Goal: Information Seeking & Learning: Stay updated

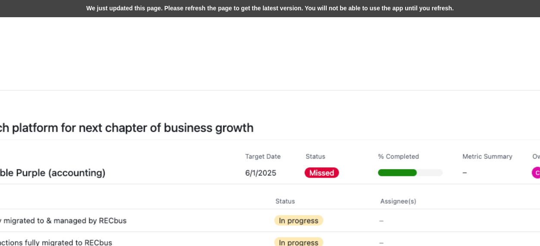
scroll to position [258, 517]
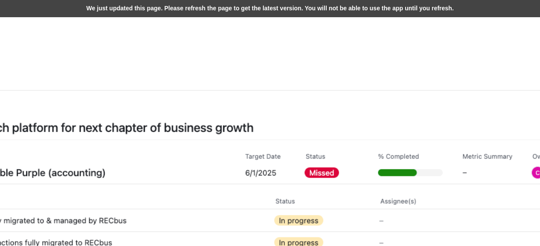
scroll to position [258, 517]
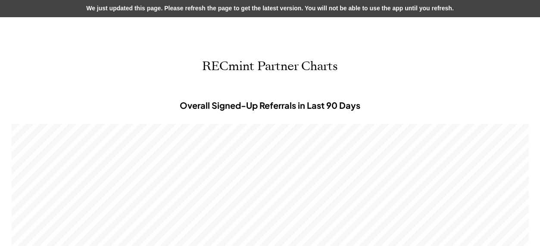
scroll to position [258, 517]
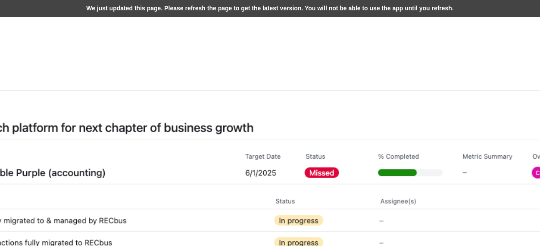
scroll to position [258, 517]
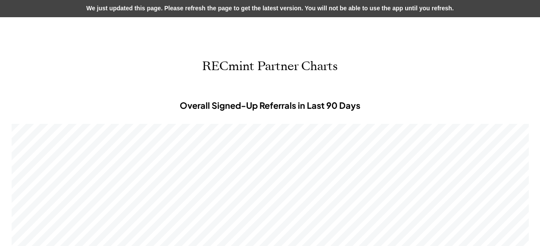
scroll to position [258, 517]
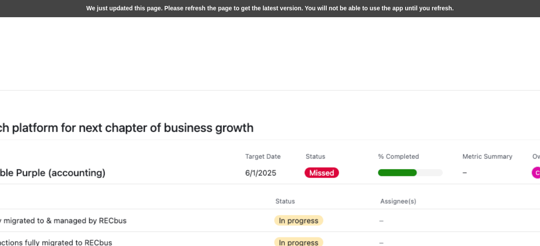
scroll to position [258, 517]
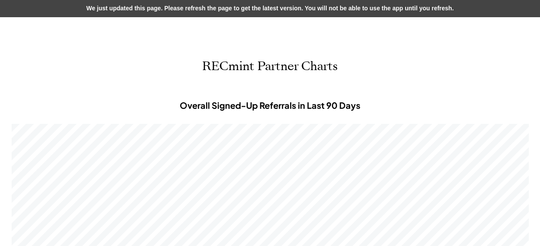
scroll to position [258, 517]
